Goal: Information Seeking & Learning: Learn about a topic

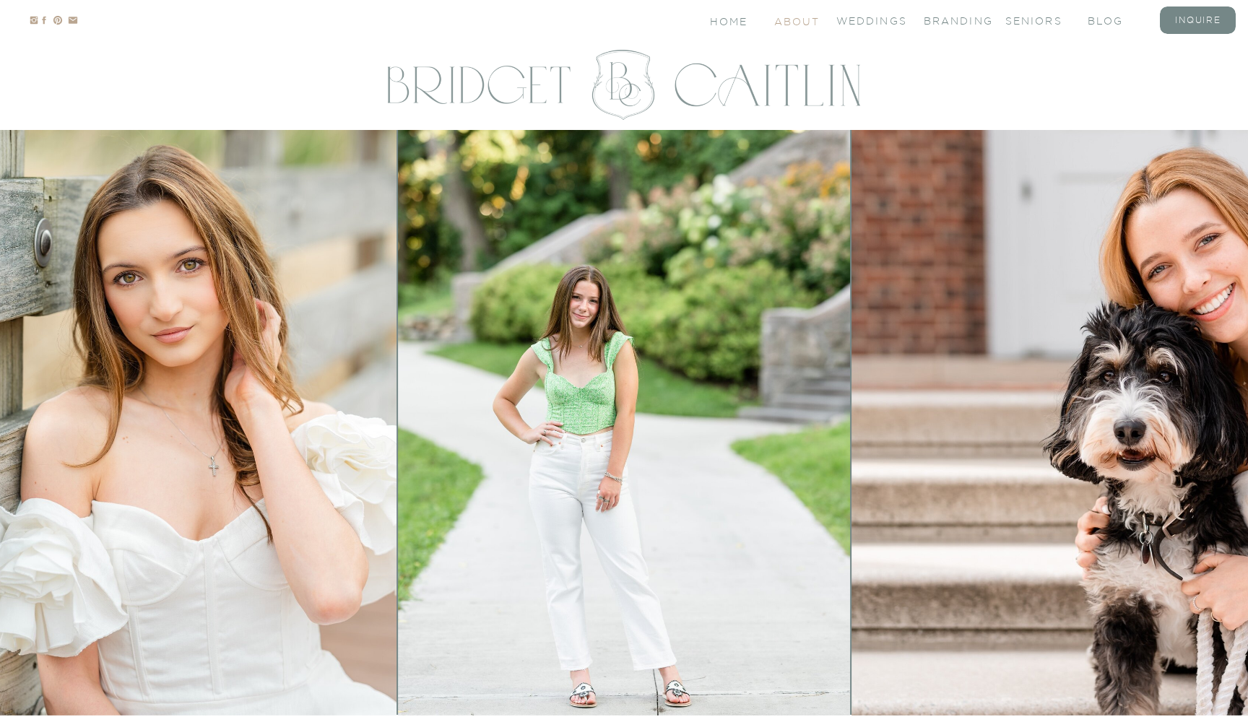
click at [809, 26] on nav "About" at bounding box center [795, 20] width 43 height 12
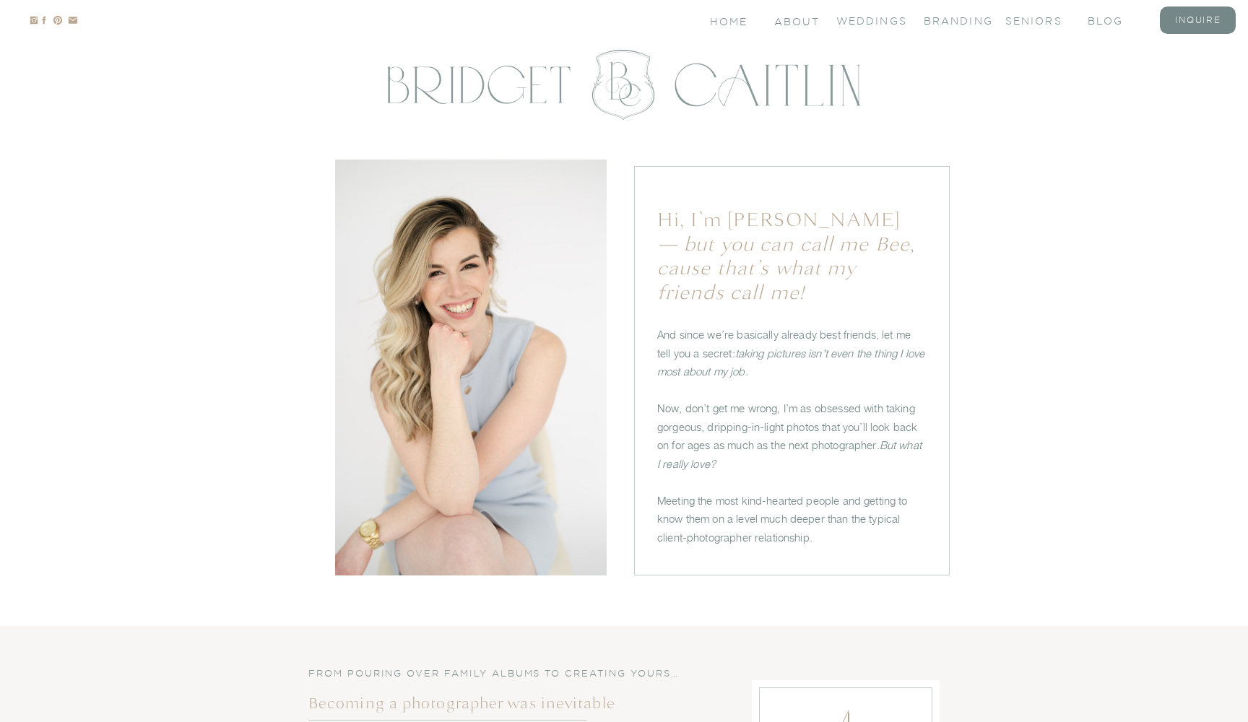
click at [950, 22] on nav "branding" at bounding box center [953, 20] width 58 height 12
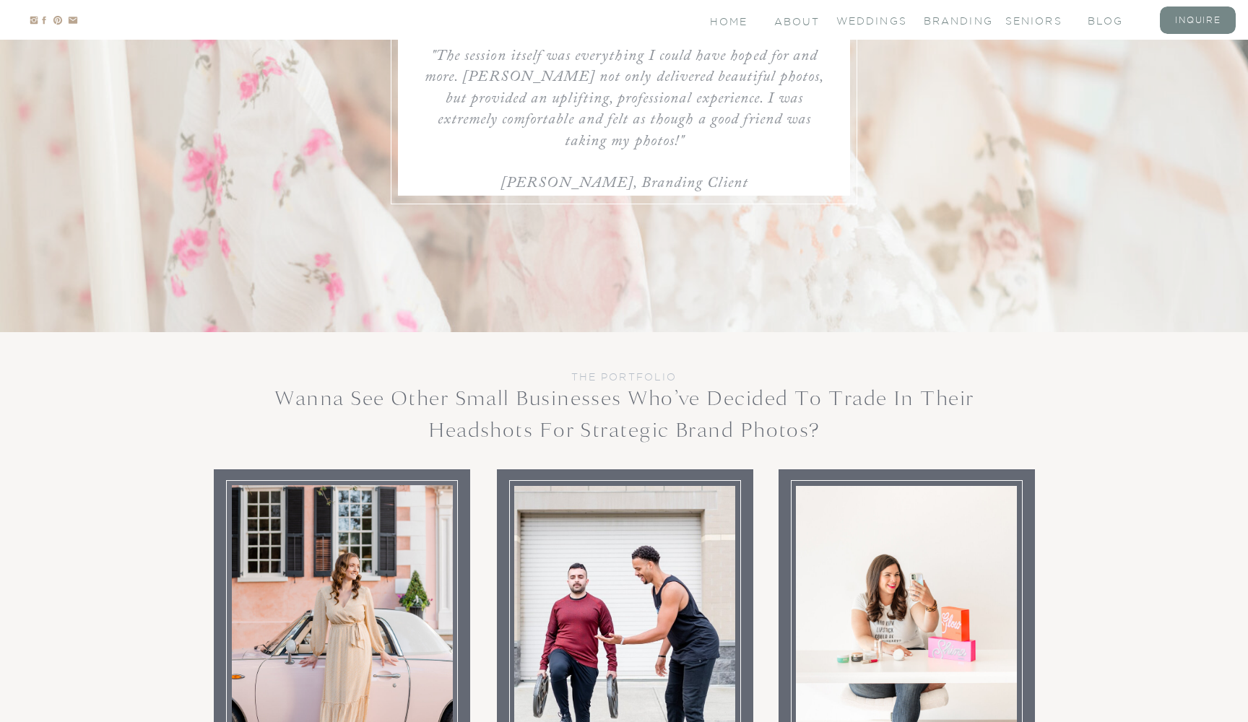
scroll to position [4720, 0]
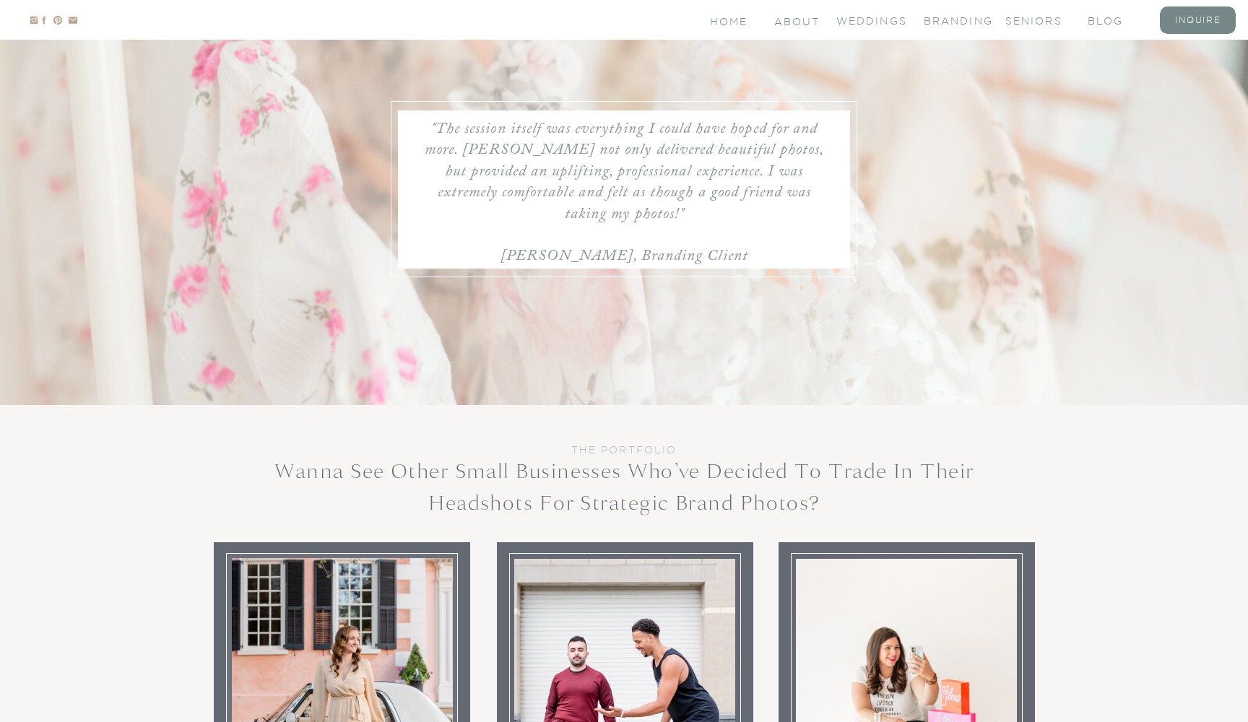
click at [1094, 22] on nav "blog" at bounding box center [1117, 20] width 58 height 12
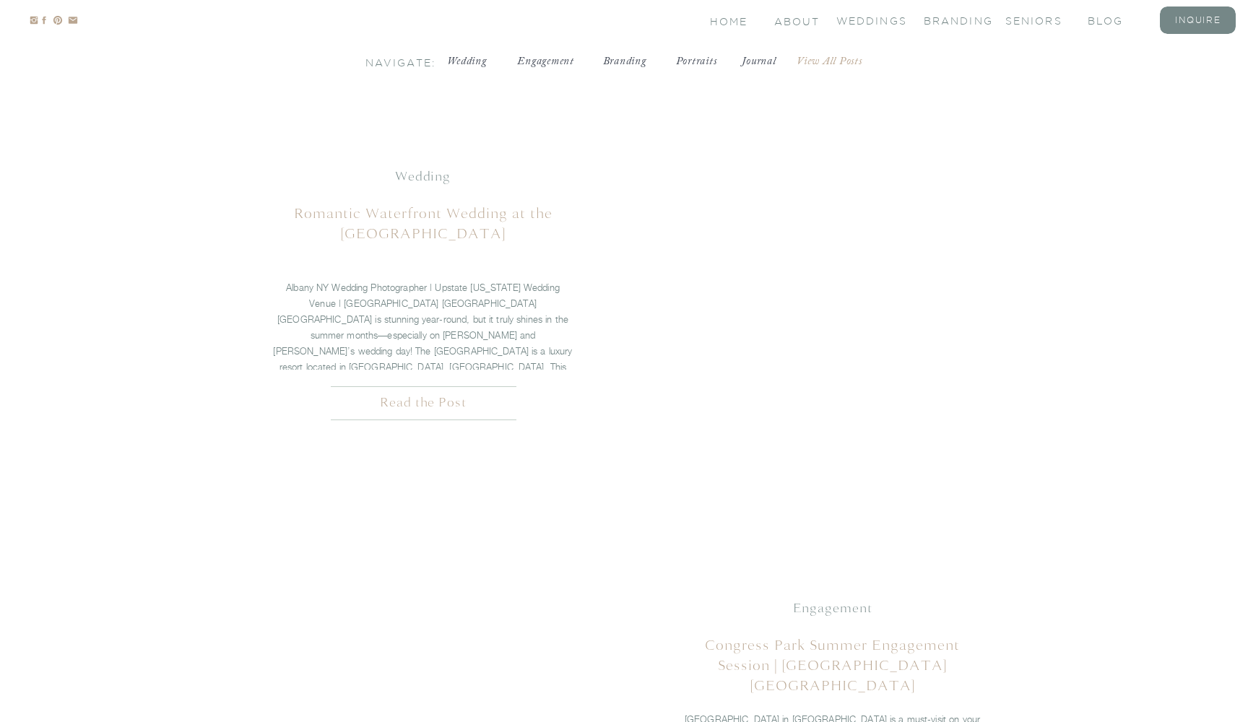
scroll to position [956, 0]
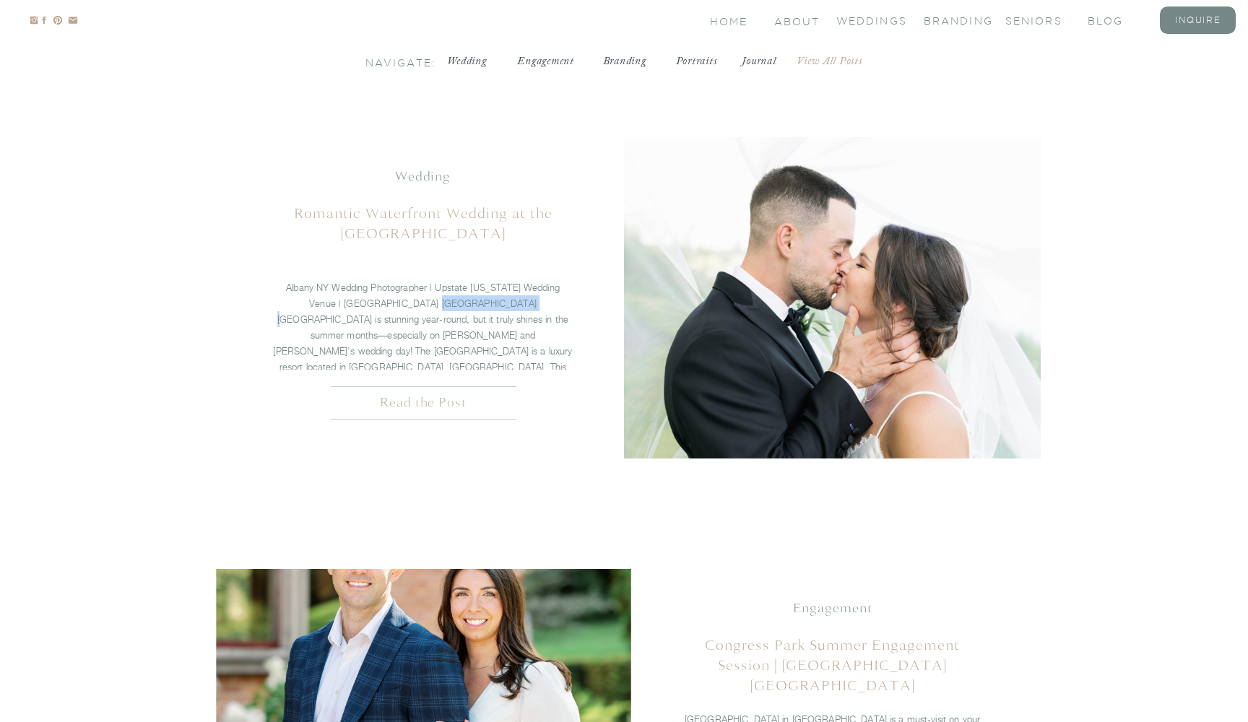
drag, startPoint x: 457, startPoint y: 303, endPoint x: 374, endPoint y: 304, distance: 82.4
click at [374, 304] on p "Albany NY Wedding Photographer | Upstate New York Wedding Venue | Cooperstown N…" at bounding box center [422, 344] width 301 height 128
click at [431, 306] on p "Albany NY Wedding Photographer | Upstate New York Wedding Venue | Cooperstown N…" at bounding box center [422, 344] width 301 height 128
drag, startPoint x: 371, startPoint y: 303, endPoint x: 433, endPoint y: 306, distance: 63.0
click at [433, 306] on p "Albany NY Wedding Photographer | Upstate New York Wedding Venue | Cooperstown N…" at bounding box center [422, 344] width 301 height 128
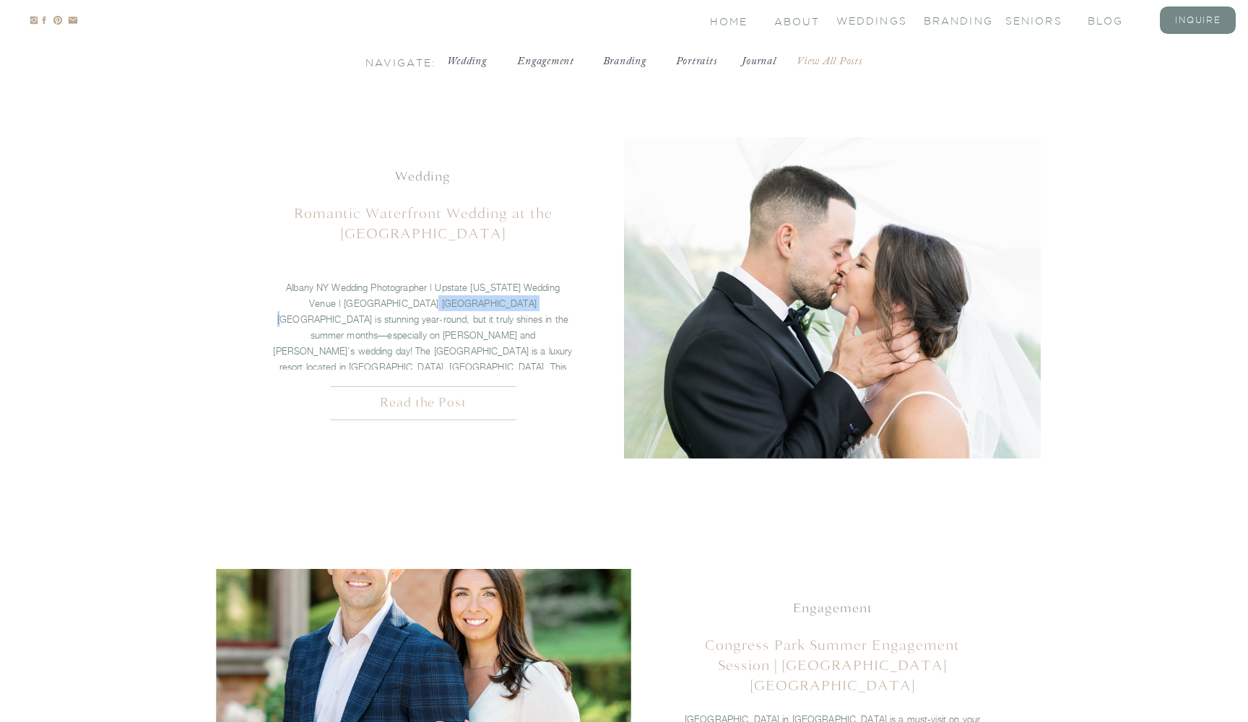
drag, startPoint x: 457, startPoint y: 302, endPoint x: 368, endPoint y: 305, distance: 88.9
click at [368, 305] on p "Albany NY Wedding Photographer | Upstate New York Wedding Venue | Cooperstown N…" at bounding box center [422, 344] width 301 height 128
copy p "Otesaga Resort Hotel"
drag, startPoint x: 436, startPoint y: 318, endPoint x: 420, endPoint y: 319, distance: 15.9
click at [420, 319] on p "Albany NY Wedding Photographer | Upstate New York Wedding Venue | Cooperstown N…" at bounding box center [422, 344] width 301 height 128
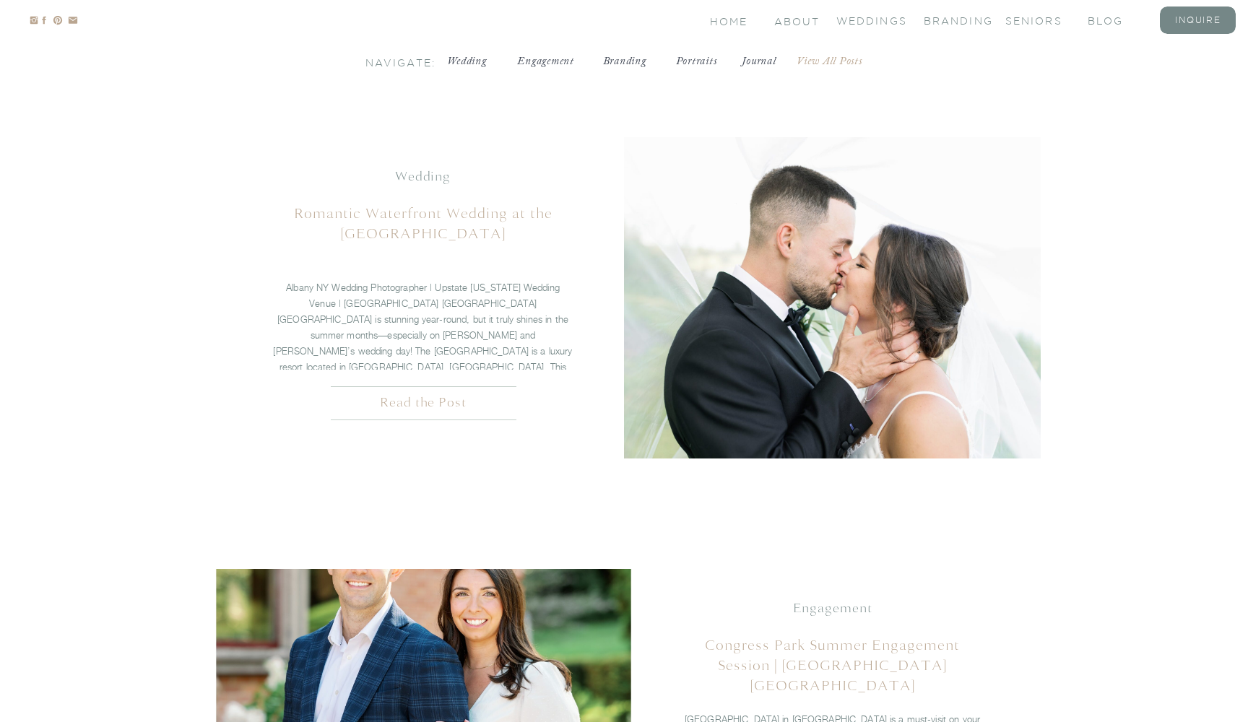
click at [426, 319] on p "Albany NY Wedding Photographer | Upstate New York Wedding Venue | Cooperstown N…" at bounding box center [422, 344] width 301 height 128
click at [429, 319] on p "Albany NY Wedding Photographer | Upstate New York Wedding Venue | Cooperstown N…" at bounding box center [422, 344] width 301 height 128
click at [430, 319] on p "Albany NY Wedding Photographer | Upstate New York Wedding Venue | Cooperstown N…" at bounding box center [422, 344] width 301 height 128
drag, startPoint x: 423, startPoint y: 321, endPoint x: 440, endPoint y: 320, distance: 17.4
click at [440, 320] on p "Albany NY Wedding Photographer | Upstate New York Wedding Venue | Cooperstown N…" at bounding box center [422, 344] width 301 height 128
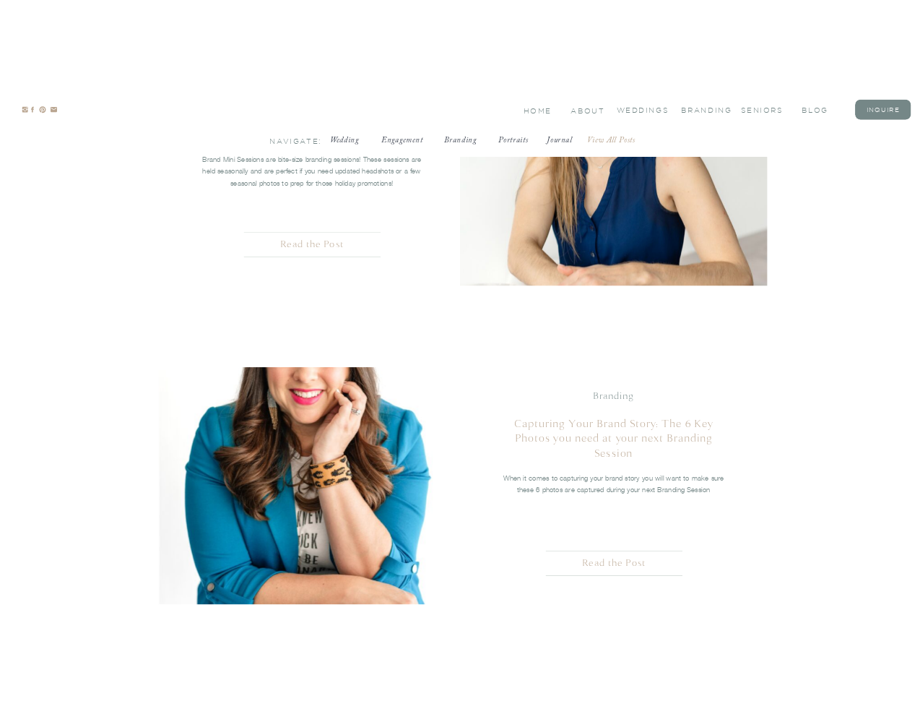
scroll to position [3317, 0]
